Goal: Information Seeking & Learning: Compare options

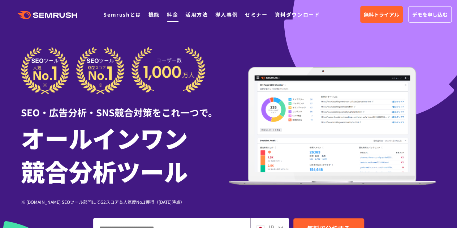
click at [172, 11] on link "料金" at bounding box center [172, 14] width 11 height 7
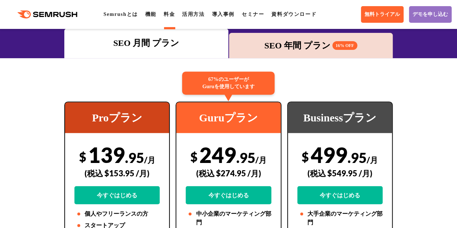
scroll to position [102, 0]
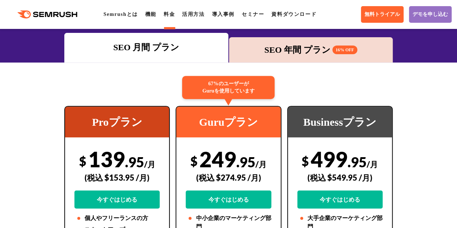
click at [267, 50] on div "SEO 年間 プラン 16% OFF" at bounding box center [311, 49] width 156 height 13
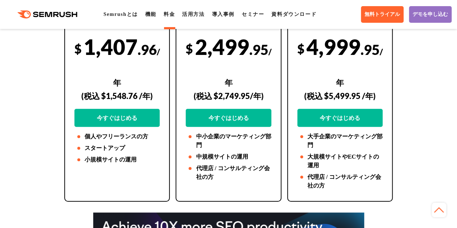
scroll to position [162, 0]
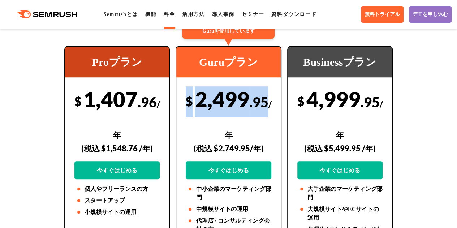
drag, startPoint x: 185, startPoint y: 100, endPoint x: 266, endPoint y: 104, distance: 81.4
click at [266, 104] on div "67%のユーザーが Guruを使用しています Guruプラン $ 2,499 .95 /年 (税込 $2,749.95/年) 今すぐはじめる 中小企業のマーケ…" at bounding box center [228, 150] width 105 height 208
copy div "$ 2,499 .95"
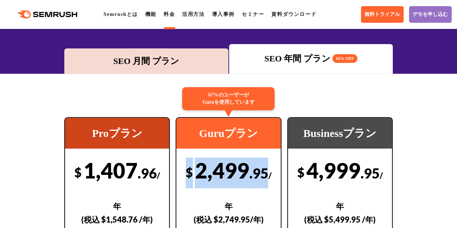
scroll to position [90, 0]
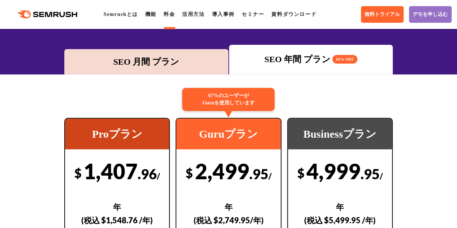
click at [158, 62] on div "SEO 月間 プラン" at bounding box center [146, 61] width 156 height 13
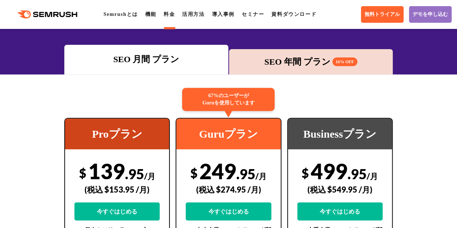
click at [264, 55] on div "SEO 年間 プラン 16% OFF" at bounding box center [311, 61] width 164 height 25
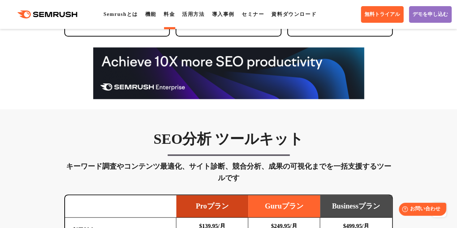
scroll to position [547, 0]
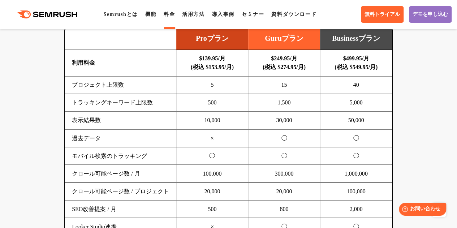
click at [281, 141] on td "◯" at bounding box center [284, 138] width 72 height 18
click at [317, 87] on td "15" at bounding box center [284, 85] width 72 height 18
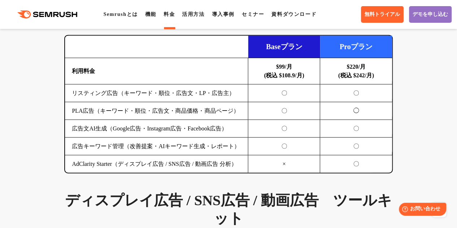
scroll to position [853, 0]
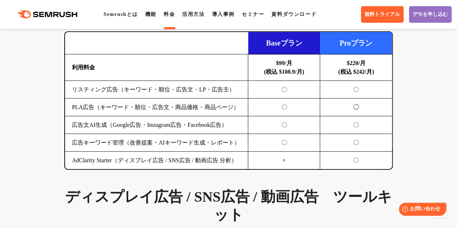
click at [324, 16] on ul "Semrushとは 機能 料金 活用方法 導入事例 セミナー 資料ダウンロード" at bounding box center [213, 14] width 220 height 9
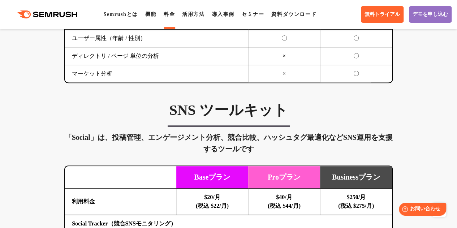
scroll to position [1648, 0]
